Goal: Task Accomplishment & Management: Complete application form

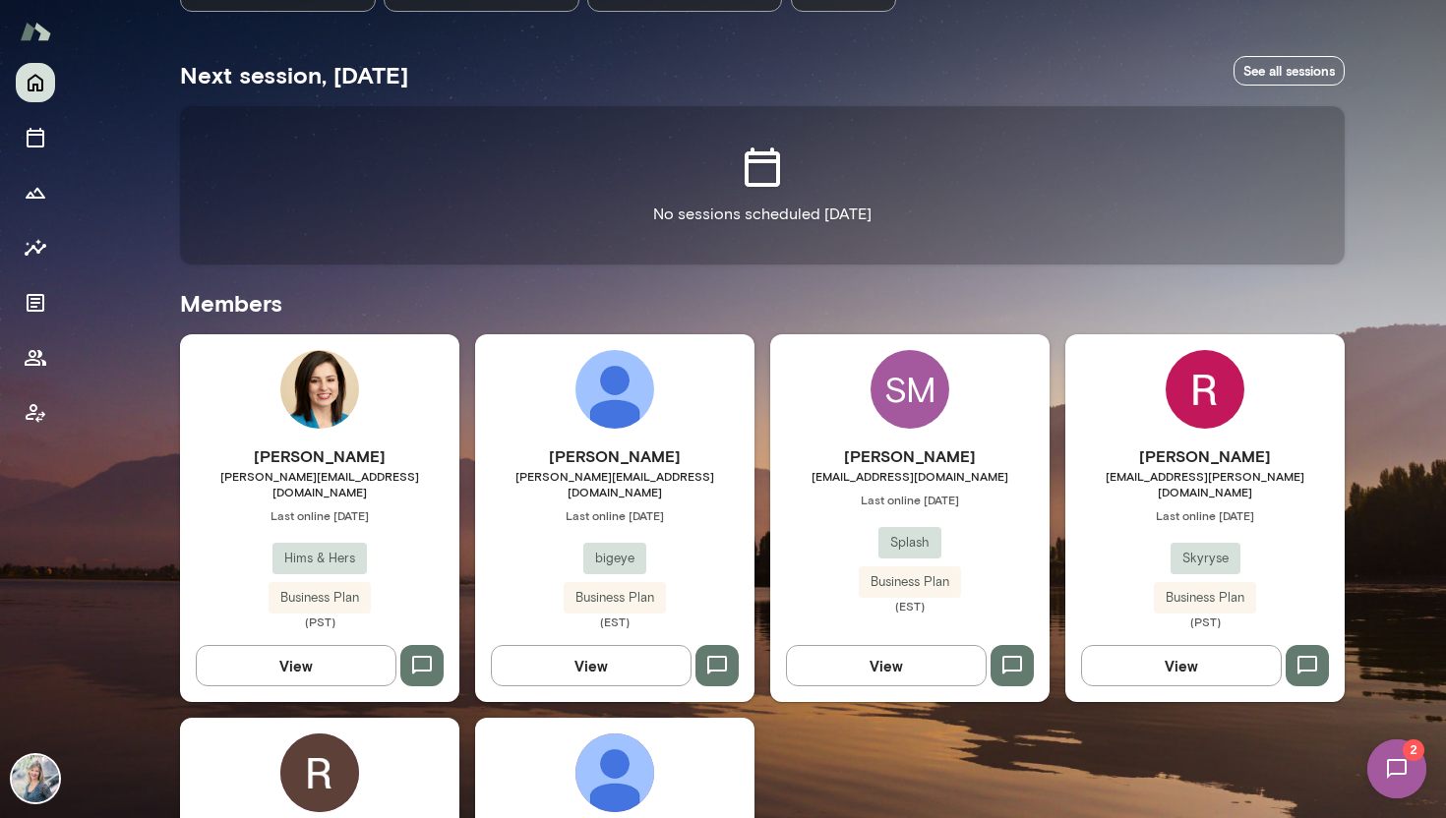
scroll to position [331, 0]
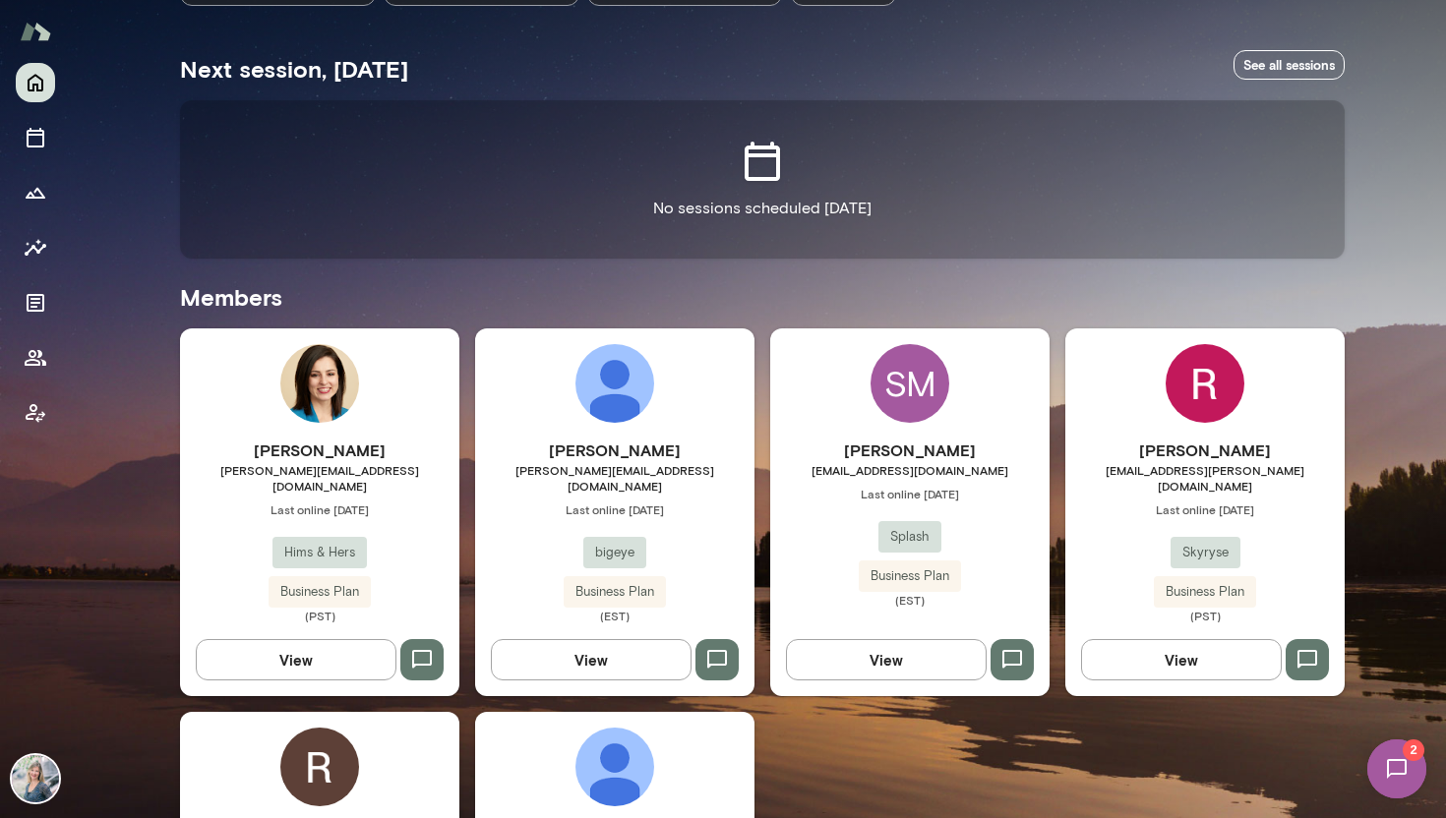
click at [730, 641] on button "button" at bounding box center [716, 659] width 43 height 41
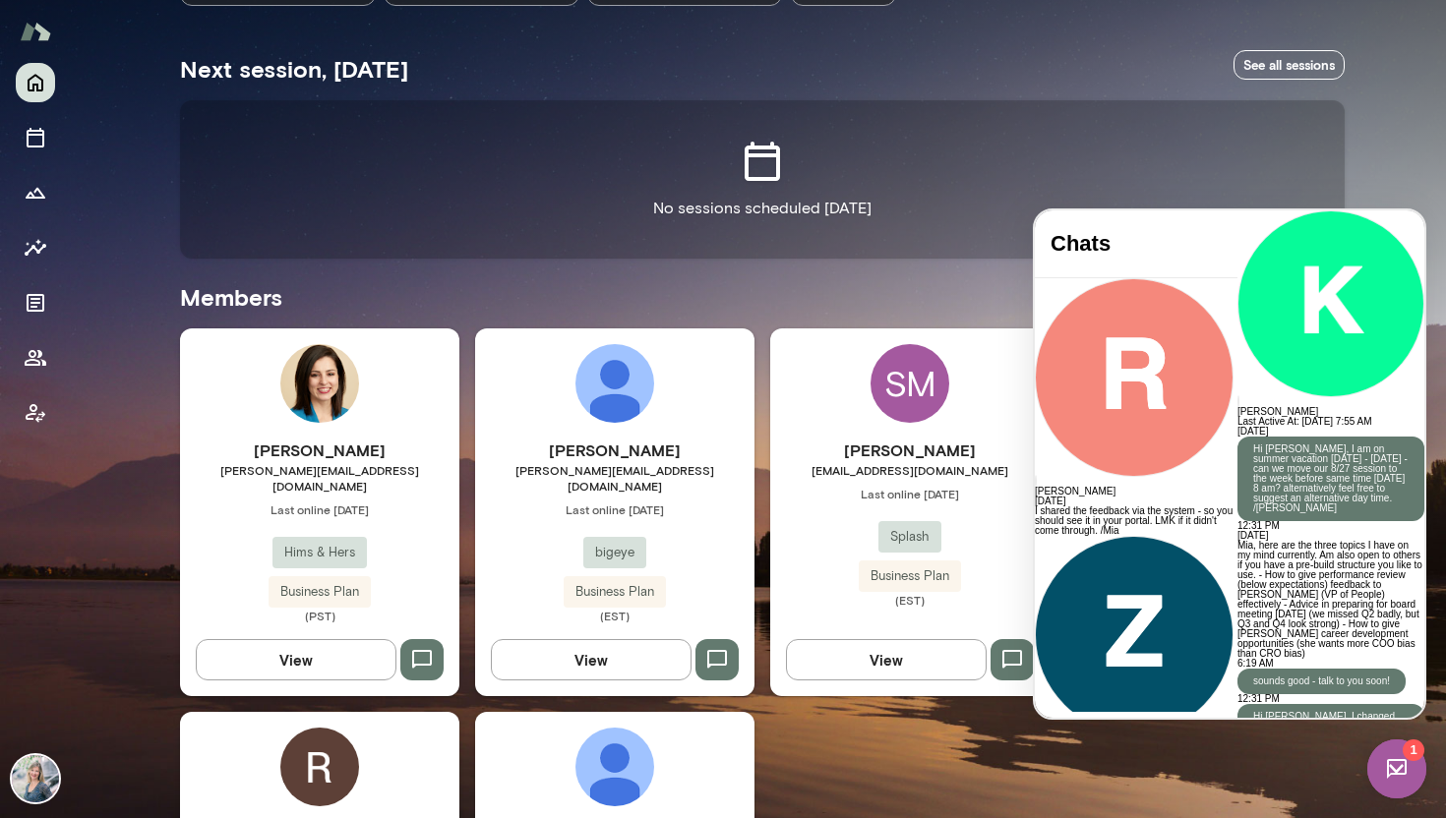
scroll to position [1347, 0]
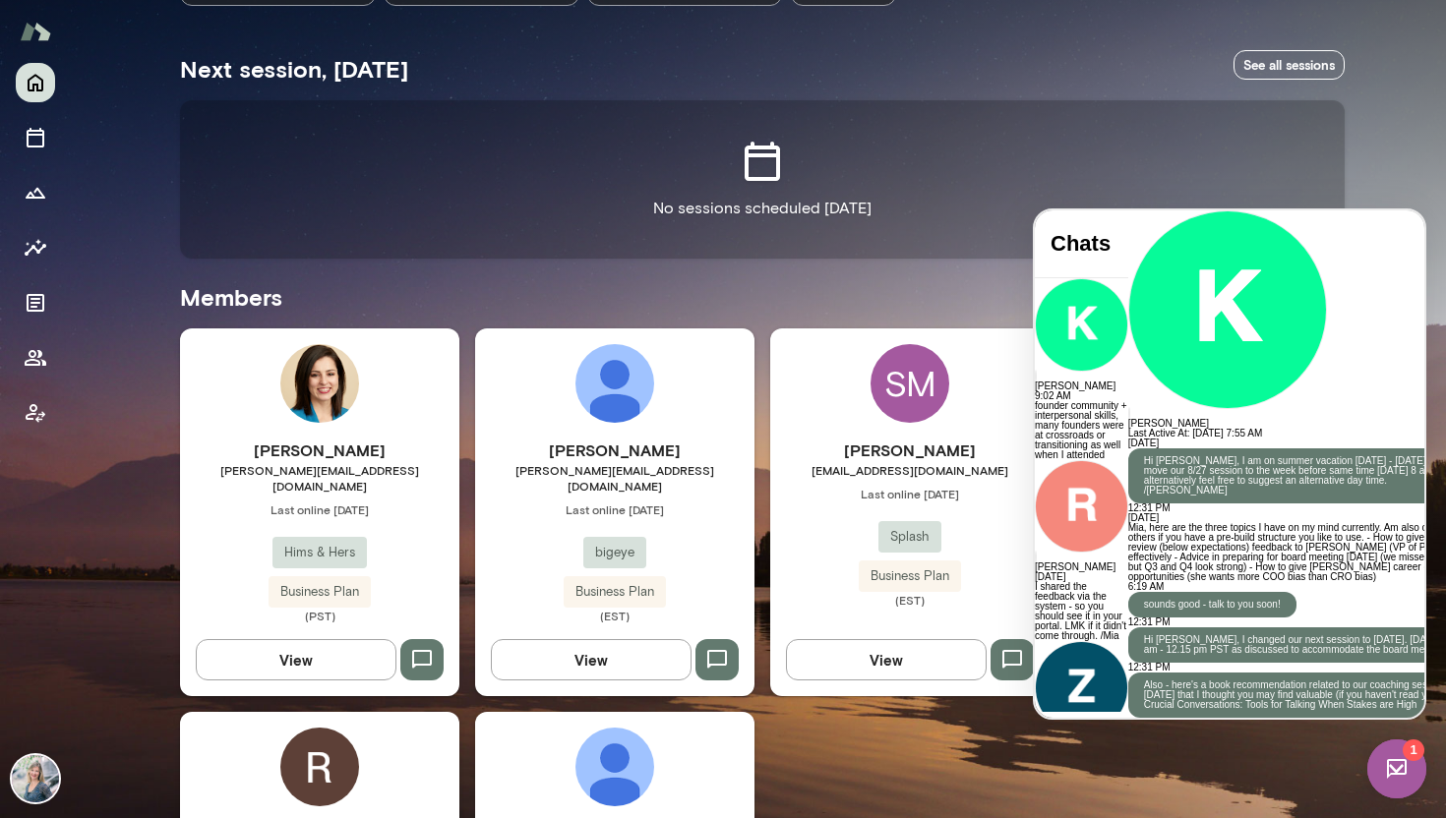
scroll to position [14, 0]
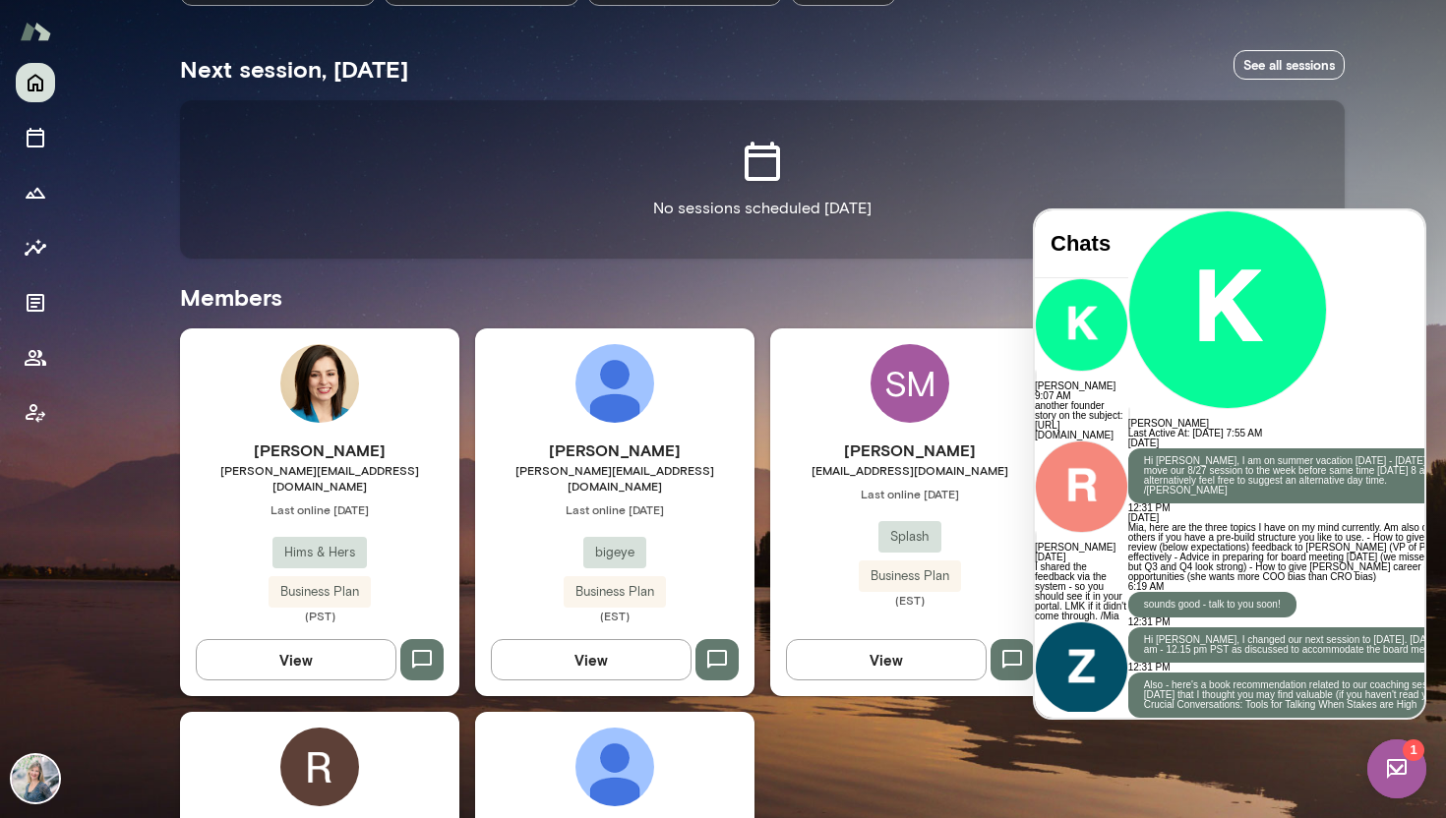
scroll to position [2725, 0]
